Goal: Task Accomplishment & Management: Manage account settings

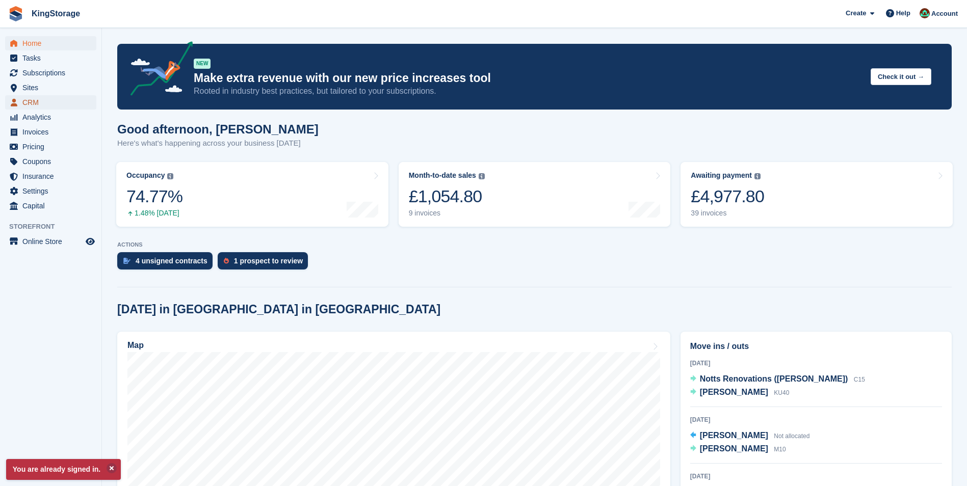
click at [32, 98] on span "CRM" at bounding box center [52, 102] width 61 height 14
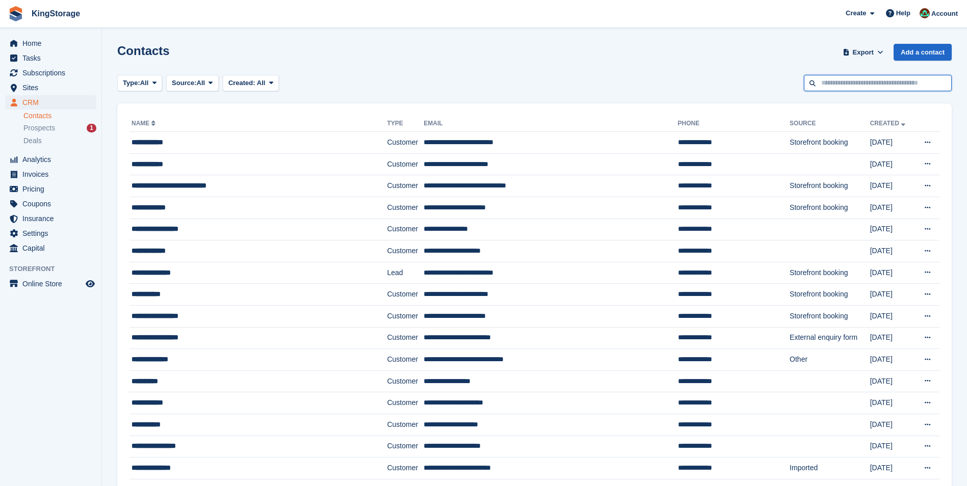
click at [843, 83] on input "text" at bounding box center [878, 83] width 148 height 17
type input "*****"
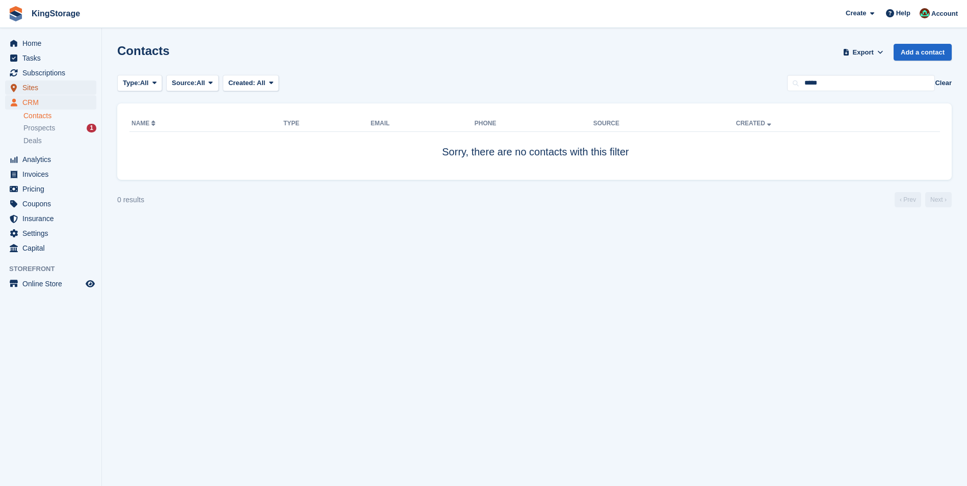
click at [28, 83] on span "Sites" at bounding box center [52, 88] width 61 height 14
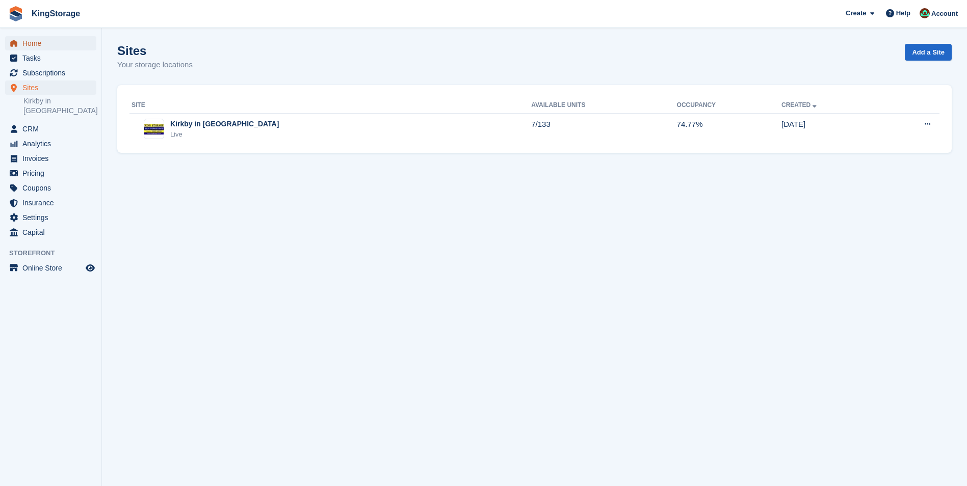
click at [46, 44] on span "Home" at bounding box center [52, 43] width 61 height 14
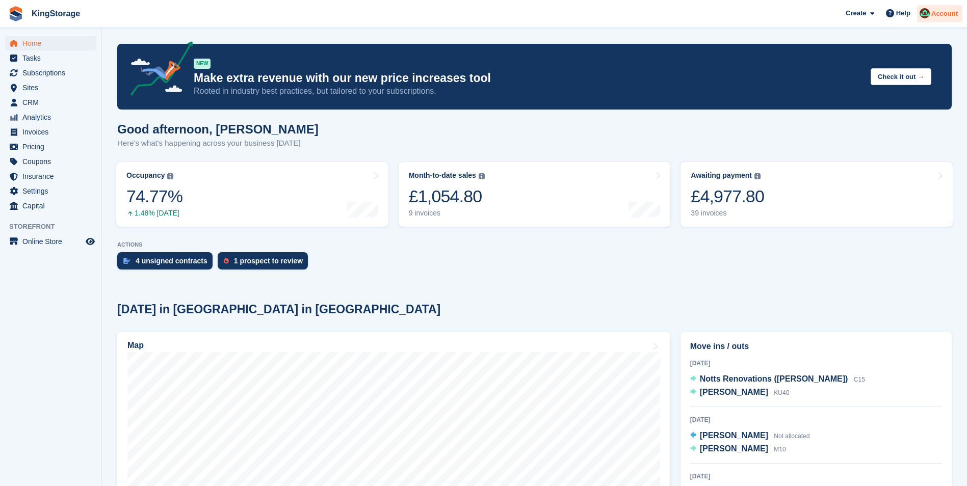
click at [947, 14] on span "Account" at bounding box center [944, 14] width 26 height 10
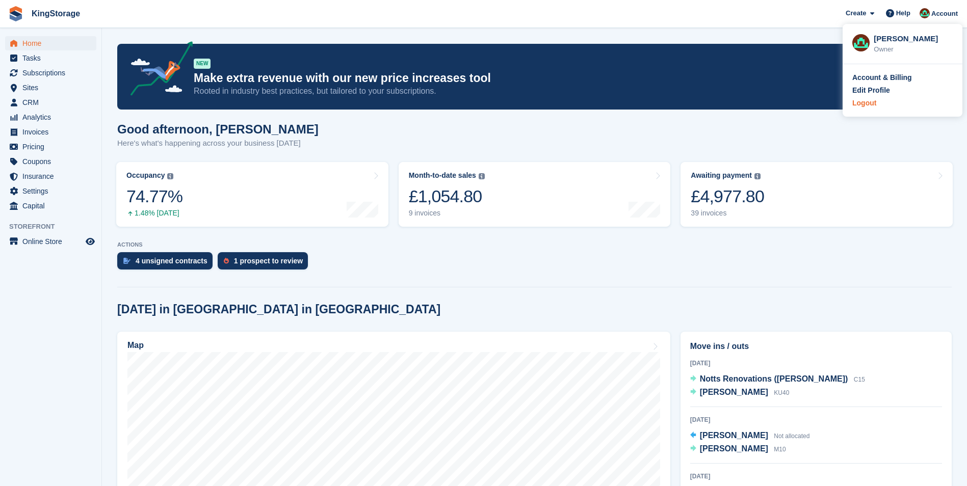
click at [873, 106] on div "Logout" at bounding box center [864, 103] width 24 height 11
